Goal: Information Seeking & Learning: Learn about a topic

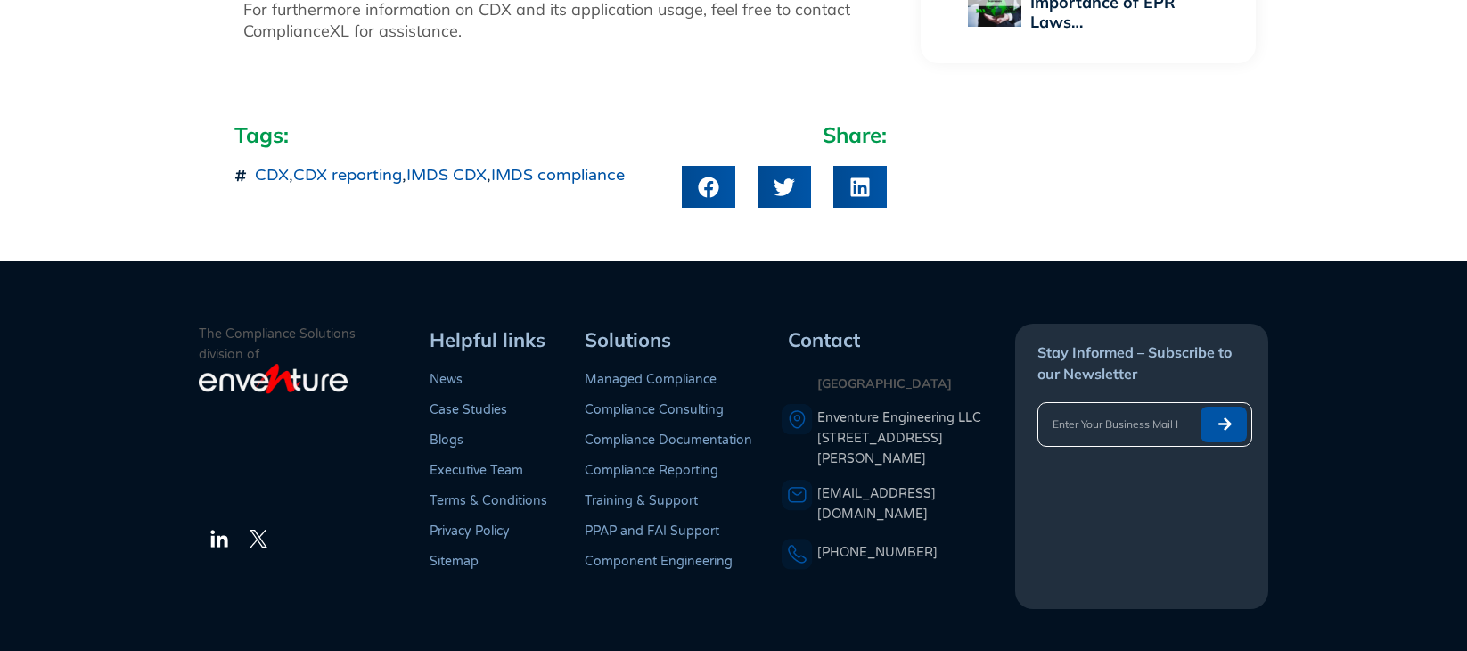
scroll to position [2407, 0]
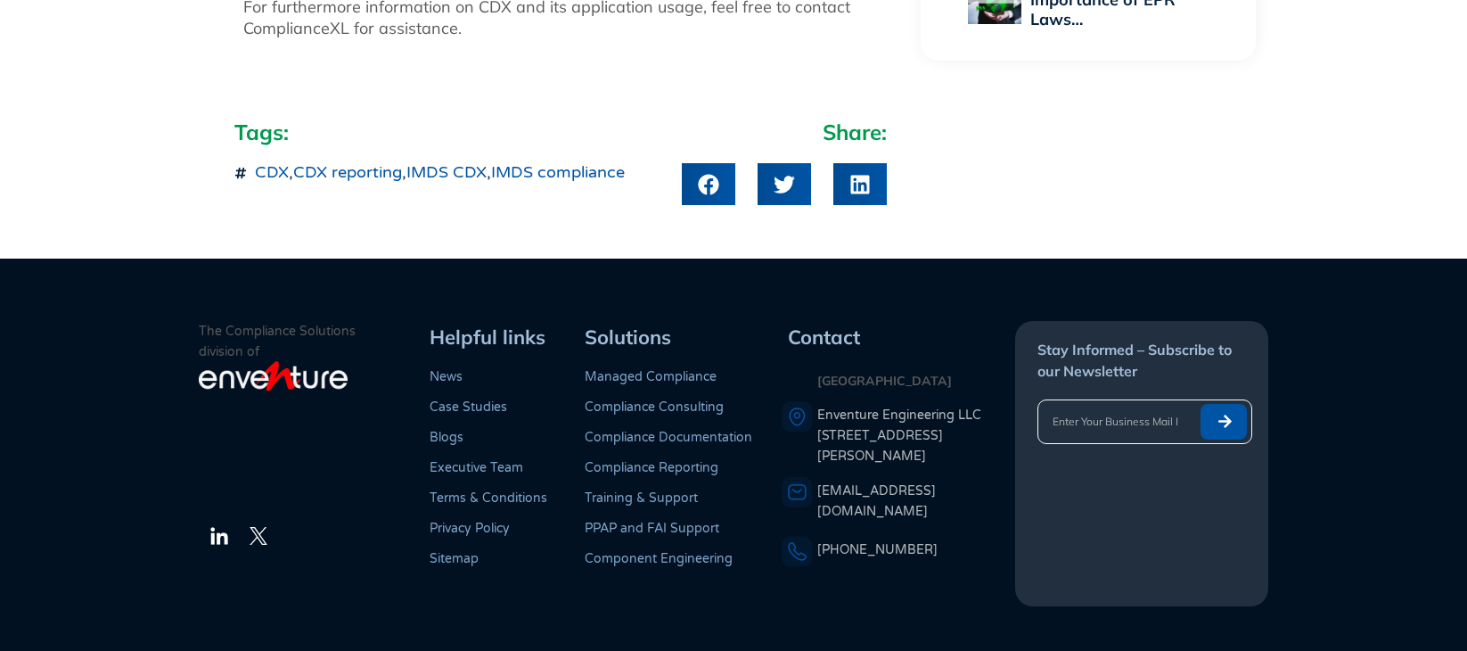
click at [428, 171] on link "IMDS CDX" at bounding box center [446, 172] width 80 height 20
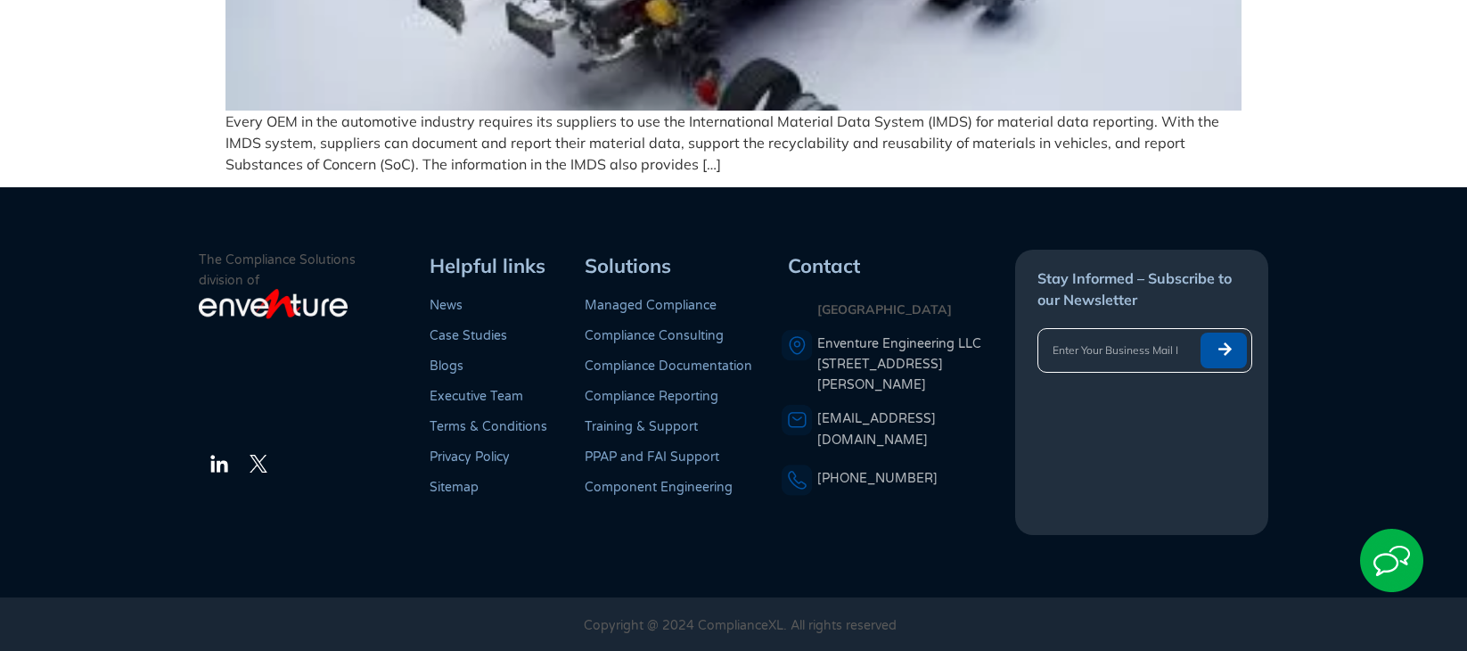
scroll to position [1133, 0]
